Goal: Task Accomplishment & Management: Manage account settings

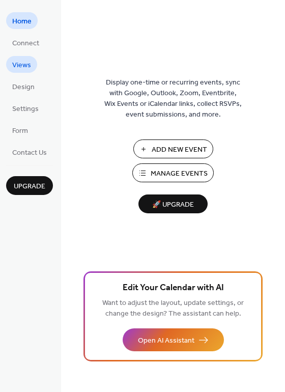
click at [27, 68] on span "Views" at bounding box center [21, 65] width 19 height 11
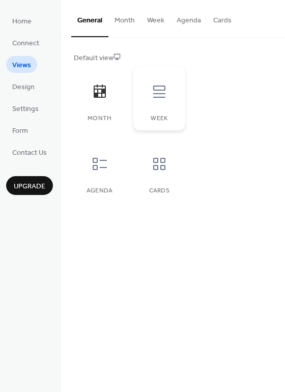
click at [158, 99] on icon at bounding box center [159, 91] width 16 height 16
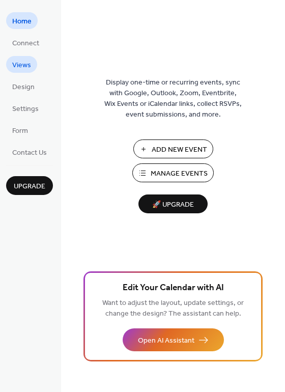
click at [21, 63] on span "Views" at bounding box center [21, 65] width 19 height 11
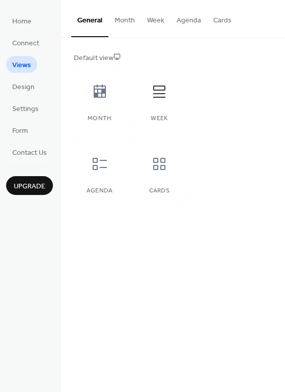
click at [154, 14] on button "Week" at bounding box center [156, 18] width 30 height 36
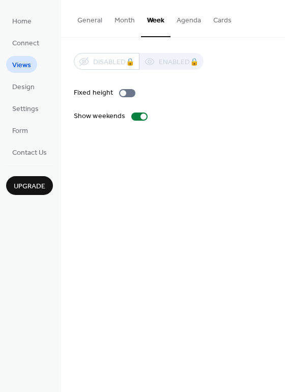
click at [190, 18] on button "Agenda" at bounding box center [189, 18] width 37 height 36
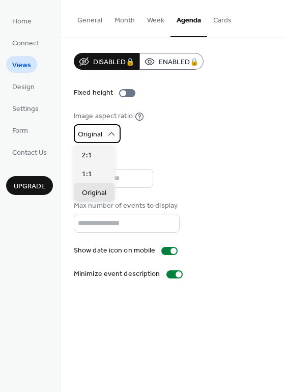
click at [112, 136] on icon at bounding box center [111, 134] width 10 height 10
click at [190, 130] on div "Image aspect ratio Original" at bounding box center [173, 127] width 199 height 32
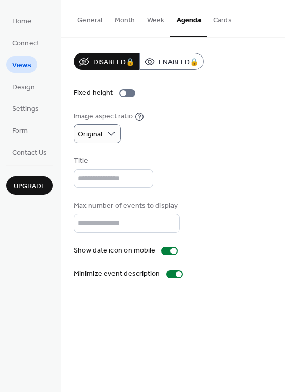
click at [217, 19] on button "Cards" at bounding box center [222, 18] width 31 height 36
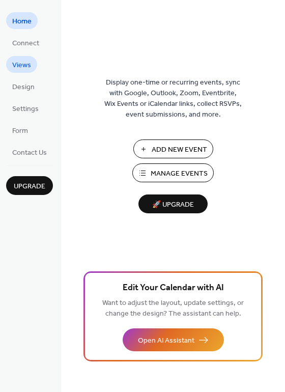
click at [21, 68] on span "Views" at bounding box center [21, 65] width 19 height 11
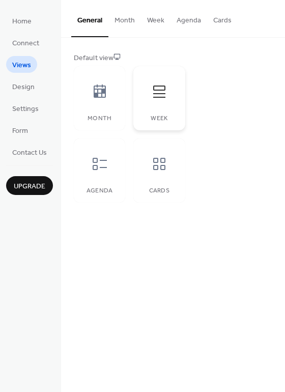
click at [161, 98] on icon at bounding box center [159, 91] width 16 height 16
click at [151, 20] on button "Week" at bounding box center [156, 18] width 30 height 36
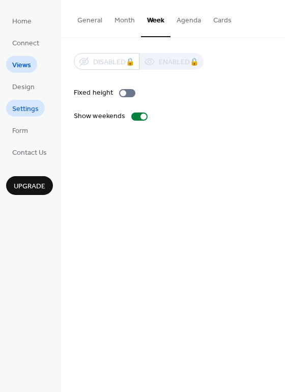
click at [30, 110] on span "Settings" at bounding box center [25, 109] width 26 height 11
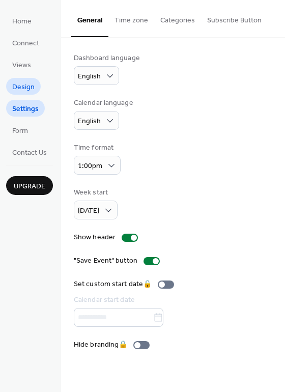
click at [25, 88] on span "Design" at bounding box center [23, 87] width 22 height 11
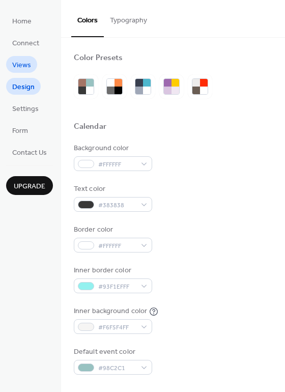
click at [28, 67] on span "Views" at bounding box center [21, 65] width 19 height 11
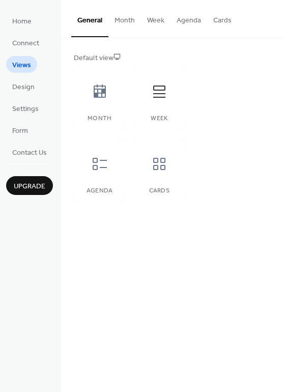
click at [126, 19] on button "Month" at bounding box center [124, 18] width 33 height 36
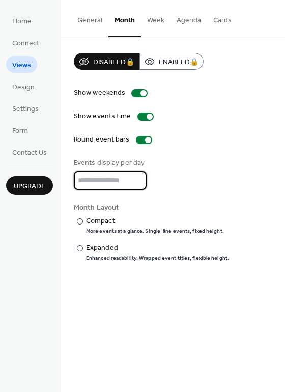
click at [137, 175] on input "*" at bounding box center [110, 180] width 73 height 19
type input "*"
click at [137, 175] on input "*" at bounding box center [110, 180] width 73 height 19
click at [96, 224] on div "Compact" at bounding box center [154, 221] width 136 height 11
click at [79, 250] on div at bounding box center [80, 248] width 6 height 6
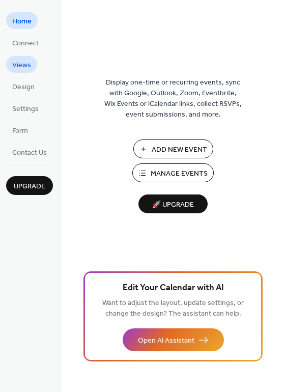
click at [21, 66] on span "Views" at bounding box center [21, 65] width 19 height 11
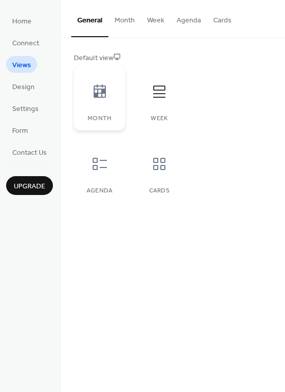
click at [107, 100] on div at bounding box center [100, 91] width 31 height 31
